Goal: Task Accomplishment & Management: Manage account settings

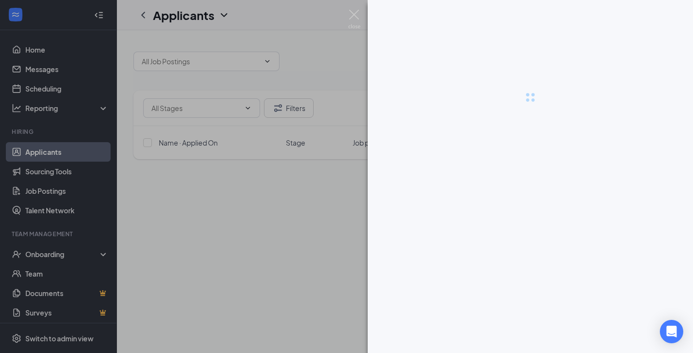
click at [520, 345] on div at bounding box center [530, 176] width 325 height 353
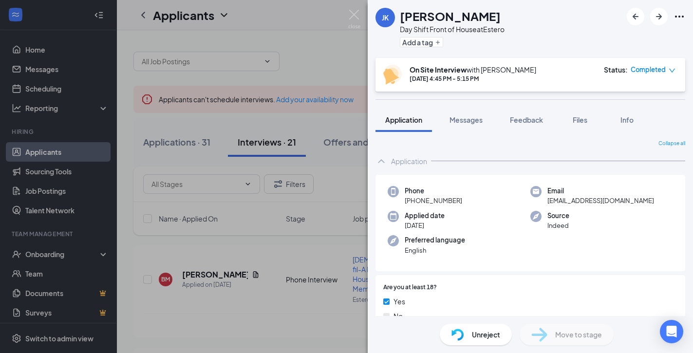
click at [356, 17] on img at bounding box center [354, 19] width 12 height 19
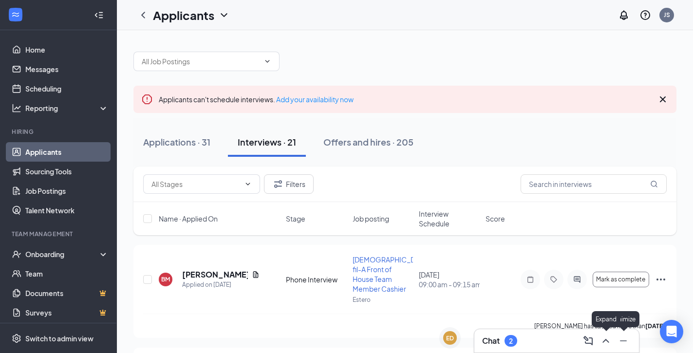
click at [606, 340] on icon "ChevronUp" at bounding box center [606, 341] width 12 height 12
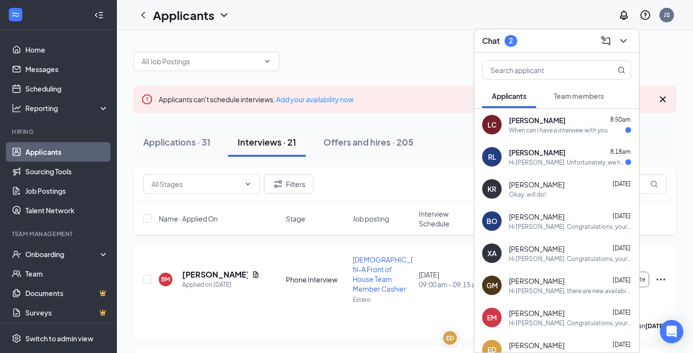
click at [274, 143] on div "Interviews · 21" at bounding box center [267, 142] width 58 height 12
click at [621, 38] on icon "ChevronDown" at bounding box center [623, 41] width 12 height 12
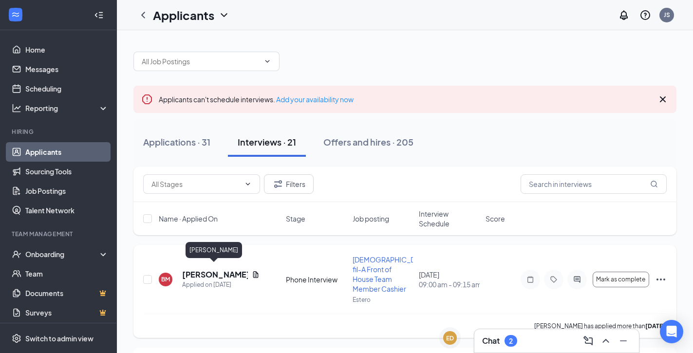
click at [201, 269] on h5 "[PERSON_NAME]" at bounding box center [215, 274] width 66 height 11
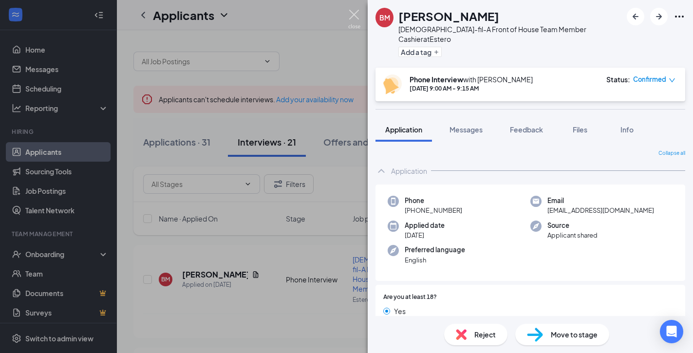
click at [352, 16] on img at bounding box center [354, 19] width 12 height 19
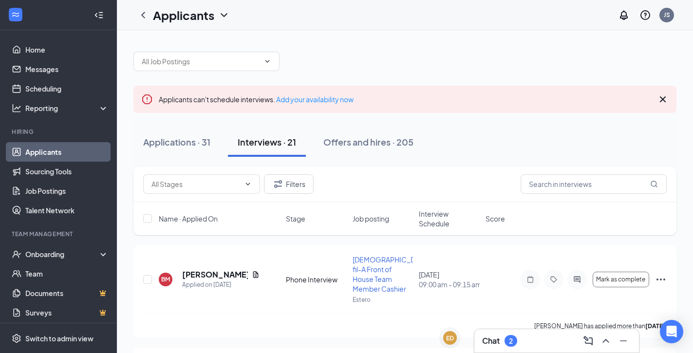
click at [99, 5] on div at bounding box center [98, 14] width 19 height 19
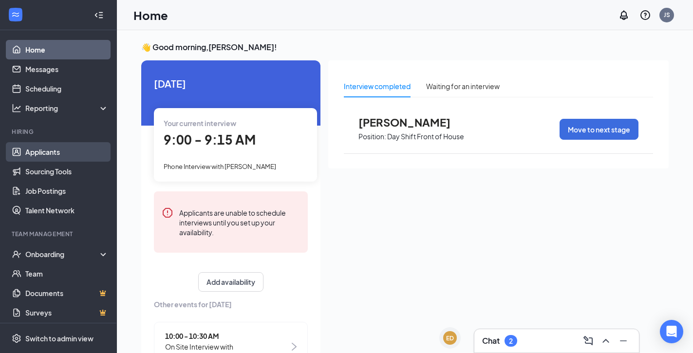
click at [51, 153] on link "Applicants" at bounding box center [66, 151] width 83 height 19
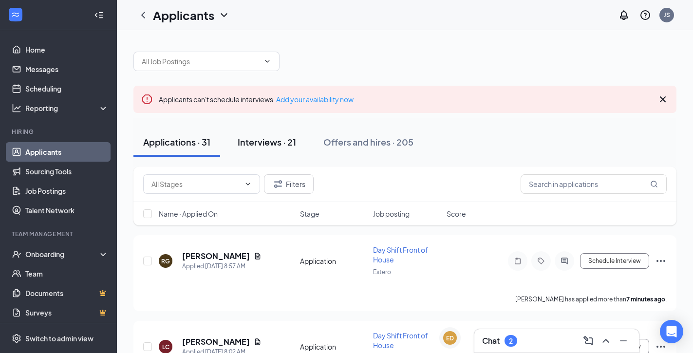
click at [276, 139] on div "Interviews · 21" at bounding box center [267, 142] width 58 height 12
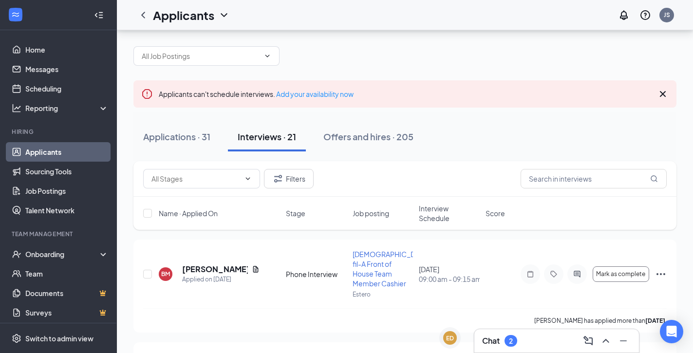
scroll to position [84, 0]
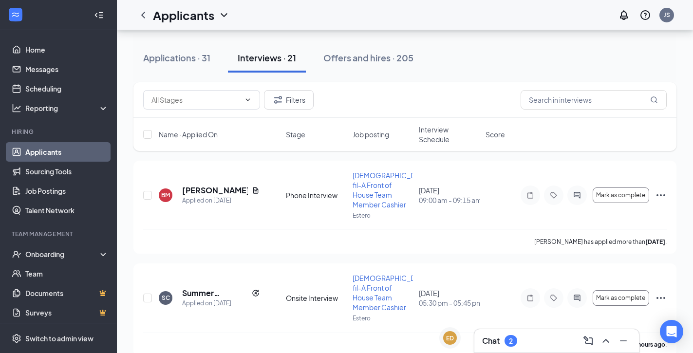
click at [439, 132] on span "Interview Schedule" at bounding box center [449, 134] width 61 height 19
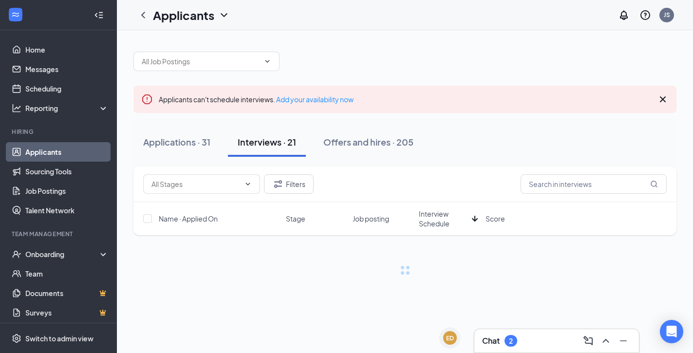
scroll to position [0, 0]
click at [439, 132] on div "Applications · 31 Interviews · 21 Offers and hires · 205" at bounding box center [404, 142] width 543 height 29
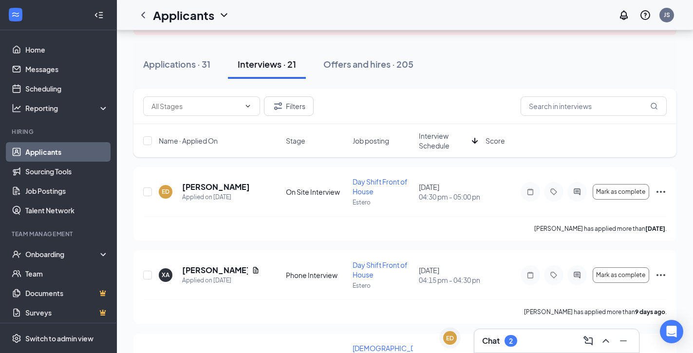
scroll to position [80, 0]
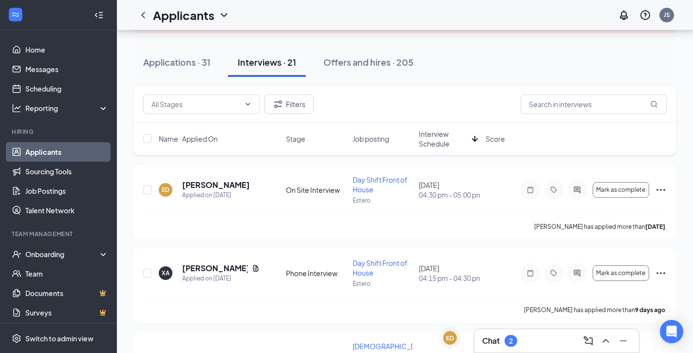
click at [435, 145] on span "Interview Schedule" at bounding box center [443, 138] width 49 height 19
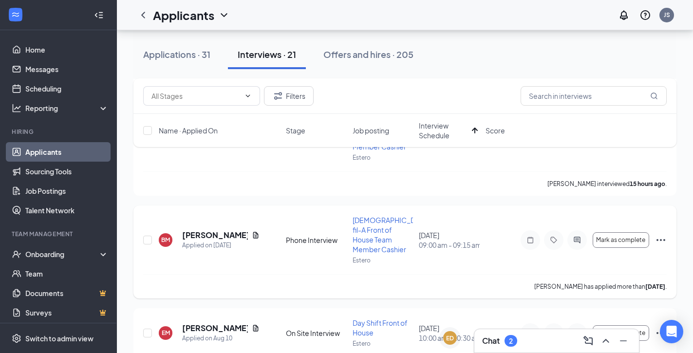
scroll to position [230, 0]
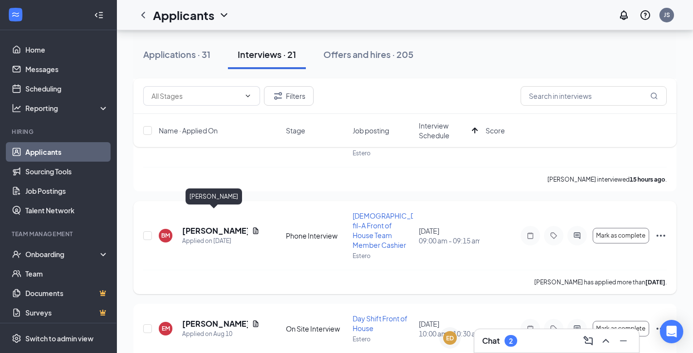
click at [201, 225] on h5 "[PERSON_NAME]" at bounding box center [215, 230] width 66 height 11
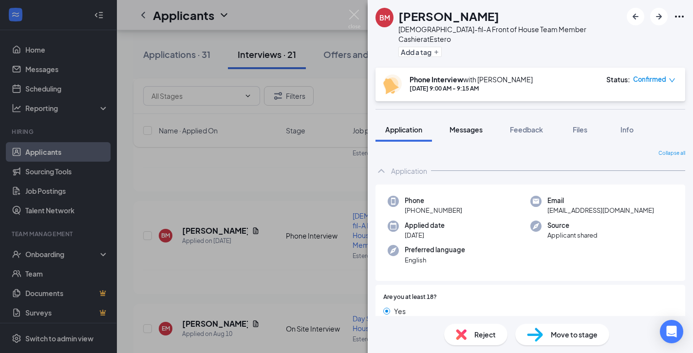
click at [468, 125] on button "Messages" at bounding box center [466, 129] width 53 height 24
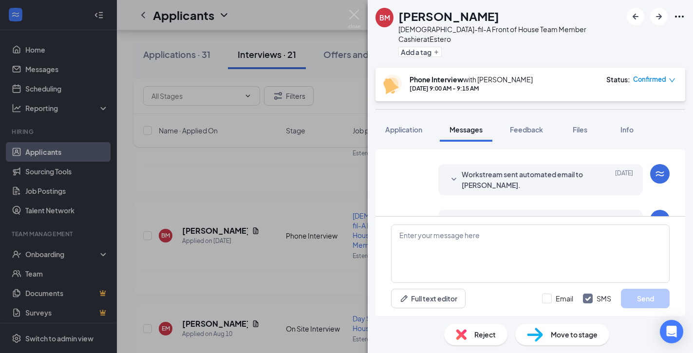
scroll to position [237, 0]
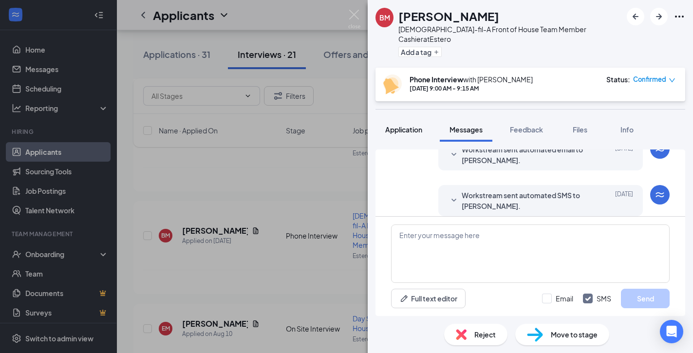
click at [410, 125] on span "Application" at bounding box center [403, 129] width 37 height 9
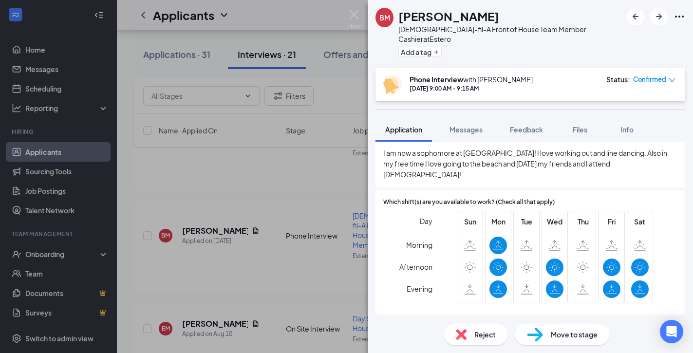
scroll to position [655, 0]
click at [646, 74] on span "Confirmed" at bounding box center [649, 79] width 33 height 10
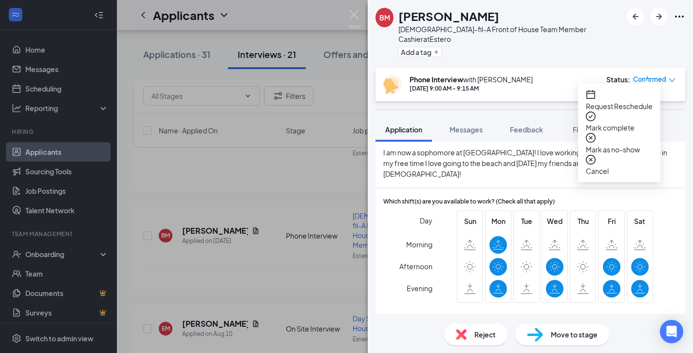
click at [620, 144] on span "Mark as no-show" at bounding box center [619, 149] width 67 height 11
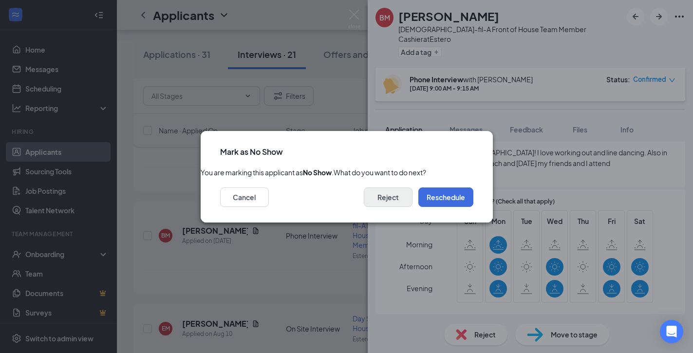
click at [390, 204] on button "Reject" at bounding box center [388, 196] width 49 height 19
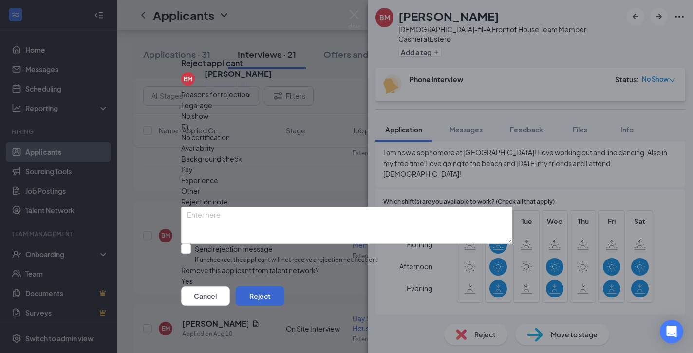
click at [284, 300] on button "Reject" at bounding box center [260, 295] width 49 height 19
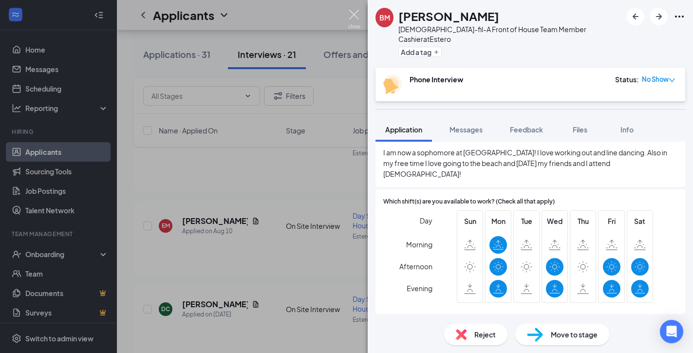
click at [357, 18] on img at bounding box center [354, 19] width 12 height 19
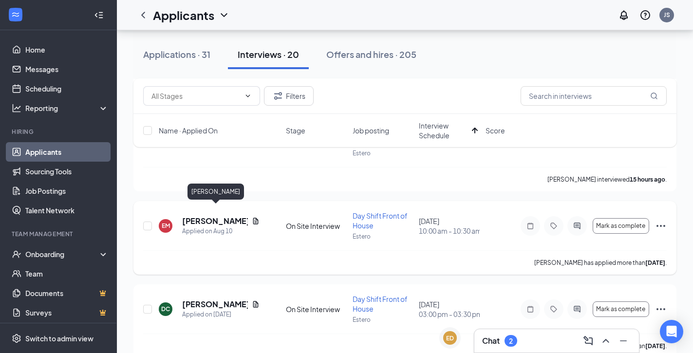
click at [201, 216] on h5 "[PERSON_NAME]" at bounding box center [215, 221] width 66 height 11
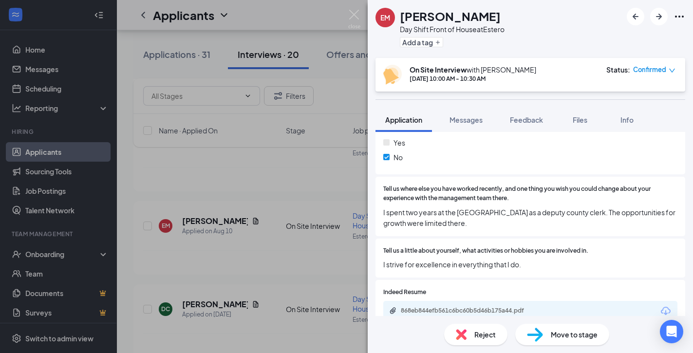
scroll to position [220, 0]
click at [346, 17] on div "EM EMMANUEL MAY Day Shift Front of House at Estero Add a tag On Site Interview …" at bounding box center [346, 176] width 693 height 353
